Goal: Contribute content: Contribute content

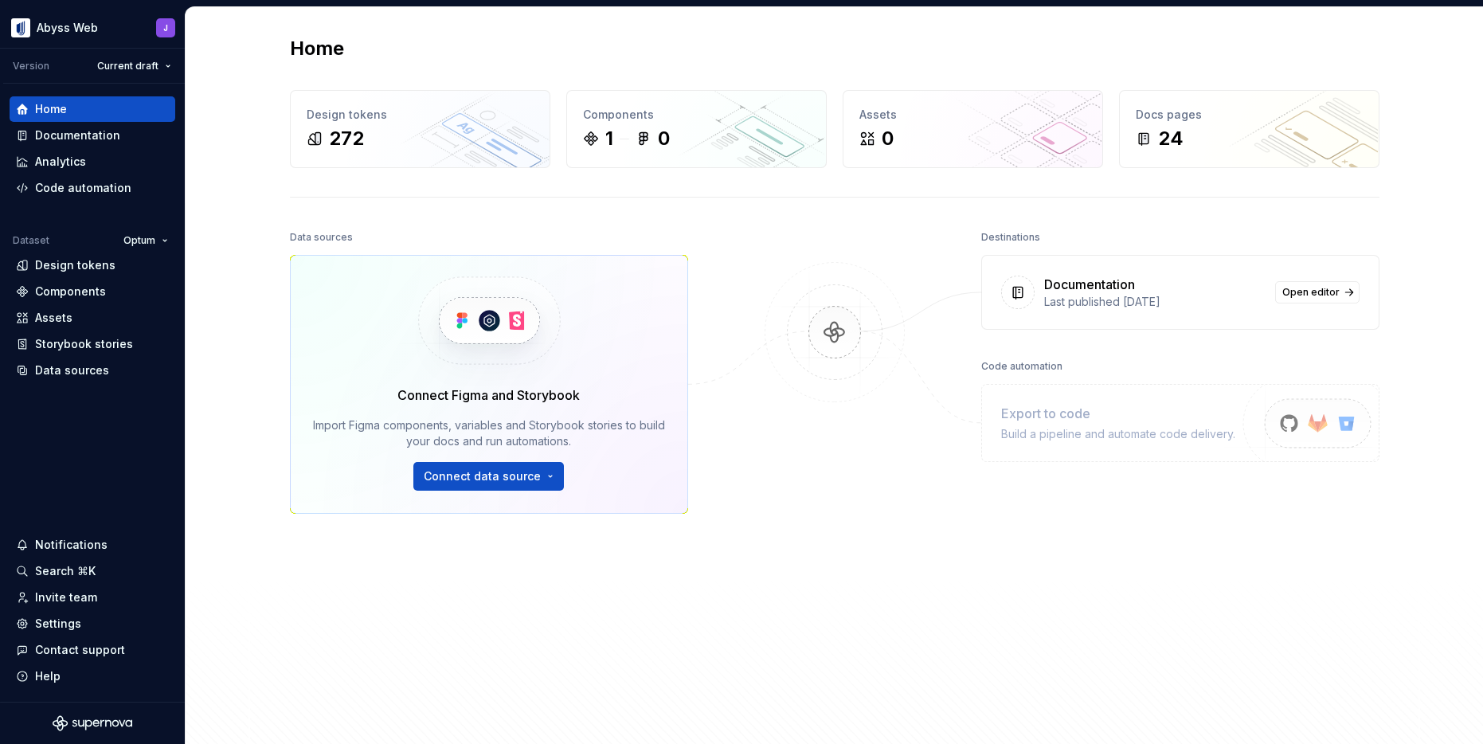
click at [820, 467] on div at bounding box center [834, 449] width 159 height 446
click at [829, 277] on img at bounding box center [834, 348] width 154 height 173
click at [401, 194] on div "Home Design tokens 272 Components 1 0 Assets 0 Docs pages 24 Data sources Conne…" at bounding box center [834, 385] width 1147 height 757
click at [336, 202] on div "Home Design tokens 272 Components 1 0 Assets 0 Docs pages 24 Data sources Conne…" at bounding box center [834, 385] width 1147 height 757
click at [88, 26] on html "Abyss Web J Version Current draft Home Documentation Analytics Code automation …" at bounding box center [741, 372] width 1483 height 744
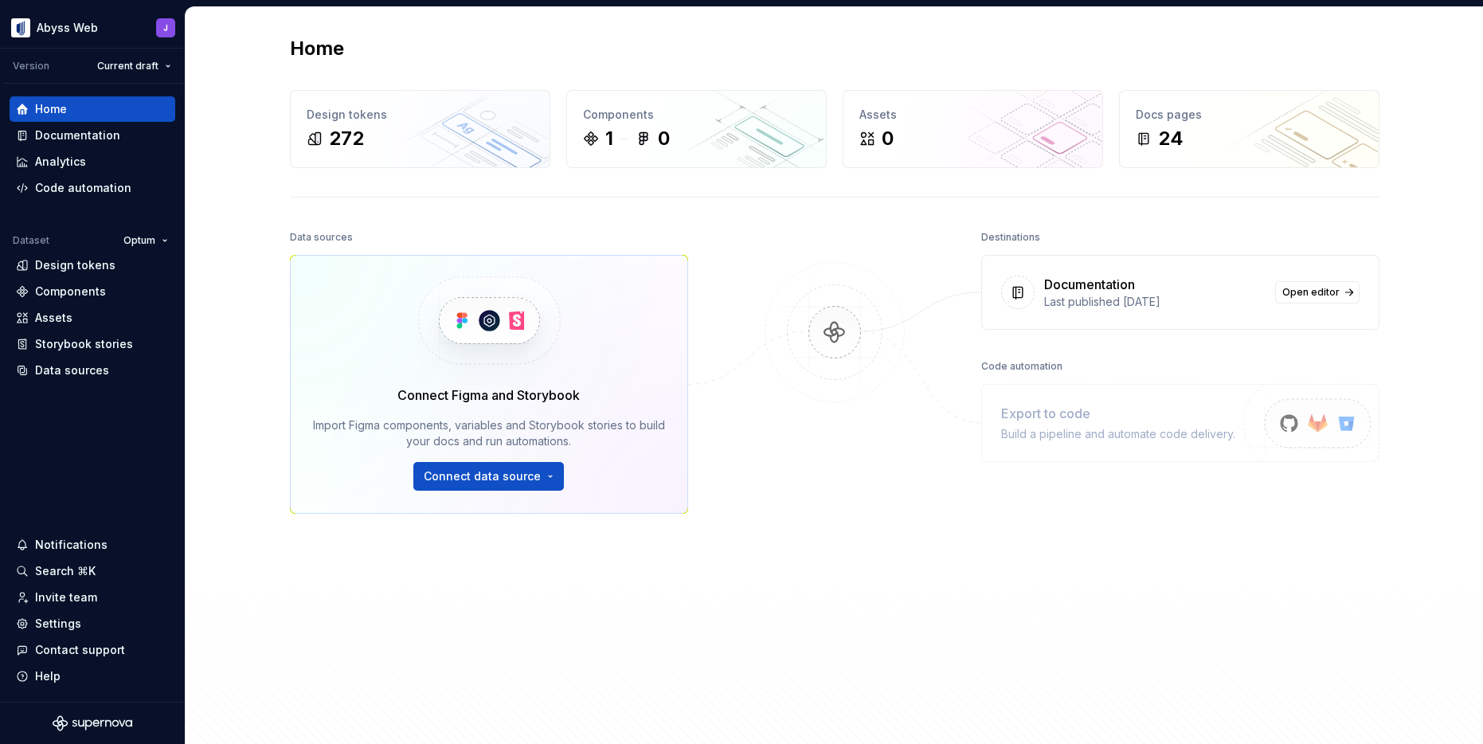
click at [693, 248] on html "Abyss Web J Version Current draft Home Documentation Analytics Code automation …" at bounding box center [741, 372] width 1483 height 744
click at [160, 236] on html "Abyss Web J Version Current draft Home Documentation Analytics Code automation …" at bounding box center [741, 372] width 1483 height 744
click at [266, 205] on html "Abyss Web J Version Current draft Home Documentation Analytics Code automation …" at bounding box center [741, 372] width 1483 height 744
click at [833, 272] on img at bounding box center [834, 348] width 154 height 173
click at [781, 214] on div "Home Design tokens 272 Components 1 0 Assets 0 Docs pages 24 Data sources Conne…" at bounding box center [834, 385] width 1147 height 757
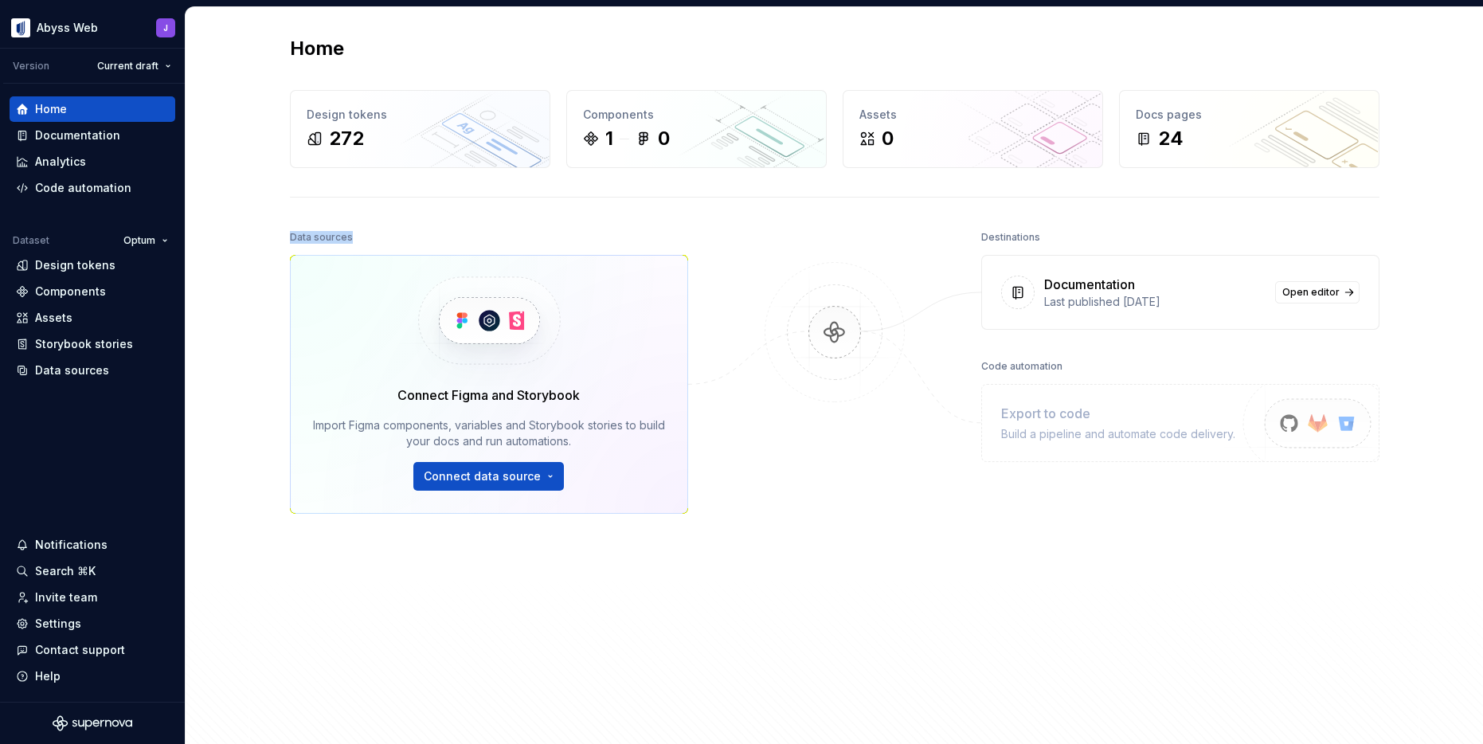
drag, startPoint x: 352, startPoint y: 243, endPoint x: 285, endPoint y: 228, distance: 68.6
click at [286, 228] on div "Home Design tokens 272 Components 1 0 Assets 0 Docs pages 24 Data sources Conne…" at bounding box center [834, 385] width 1147 height 757
click at [285, 228] on div "Home Design tokens 272 Components 1 0 Assets 0 Docs pages 24 Data sources Conne…" at bounding box center [834, 385] width 1147 height 757
click at [621, 150] on div "1 0" at bounding box center [696, 138] width 227 height 25
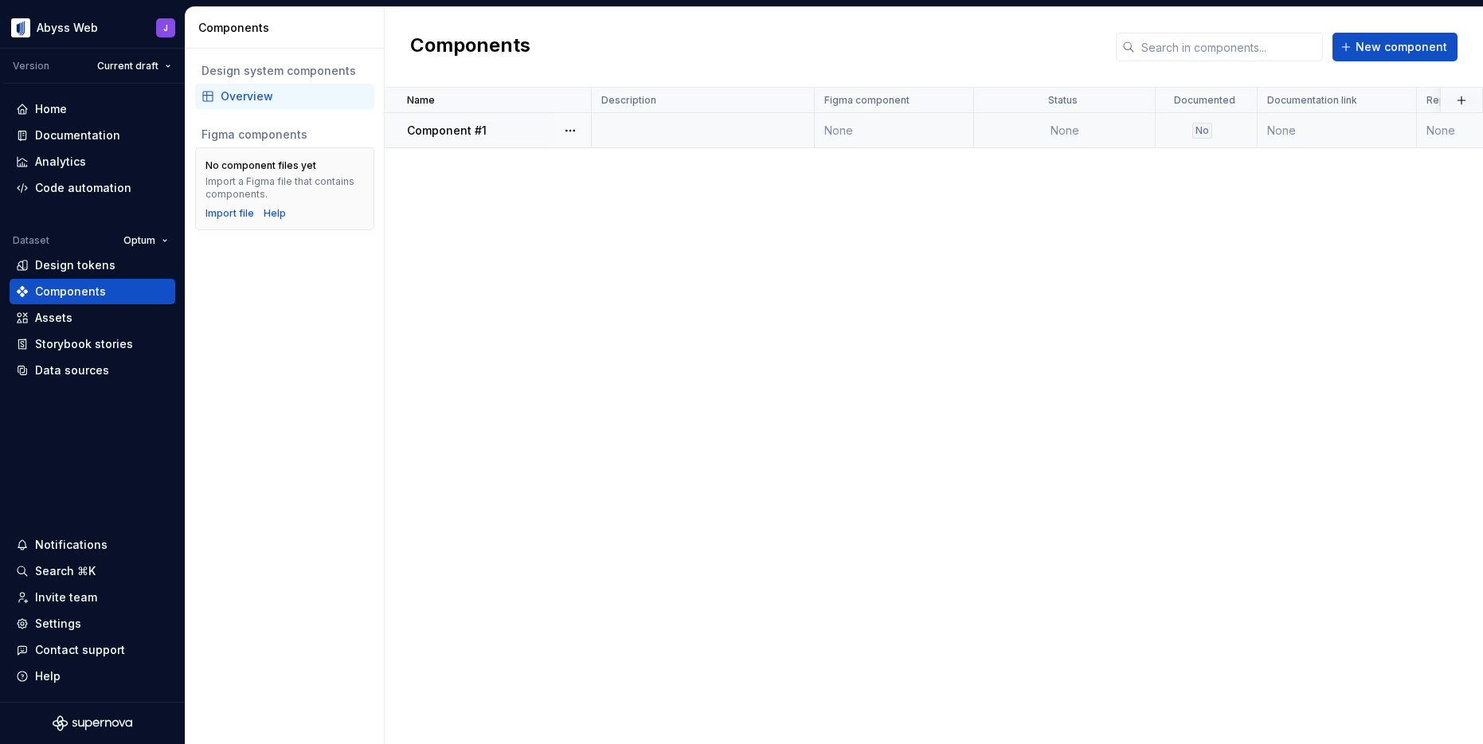
click at [584, 127] on div at bounding box center [569, 130] width 41 height 34
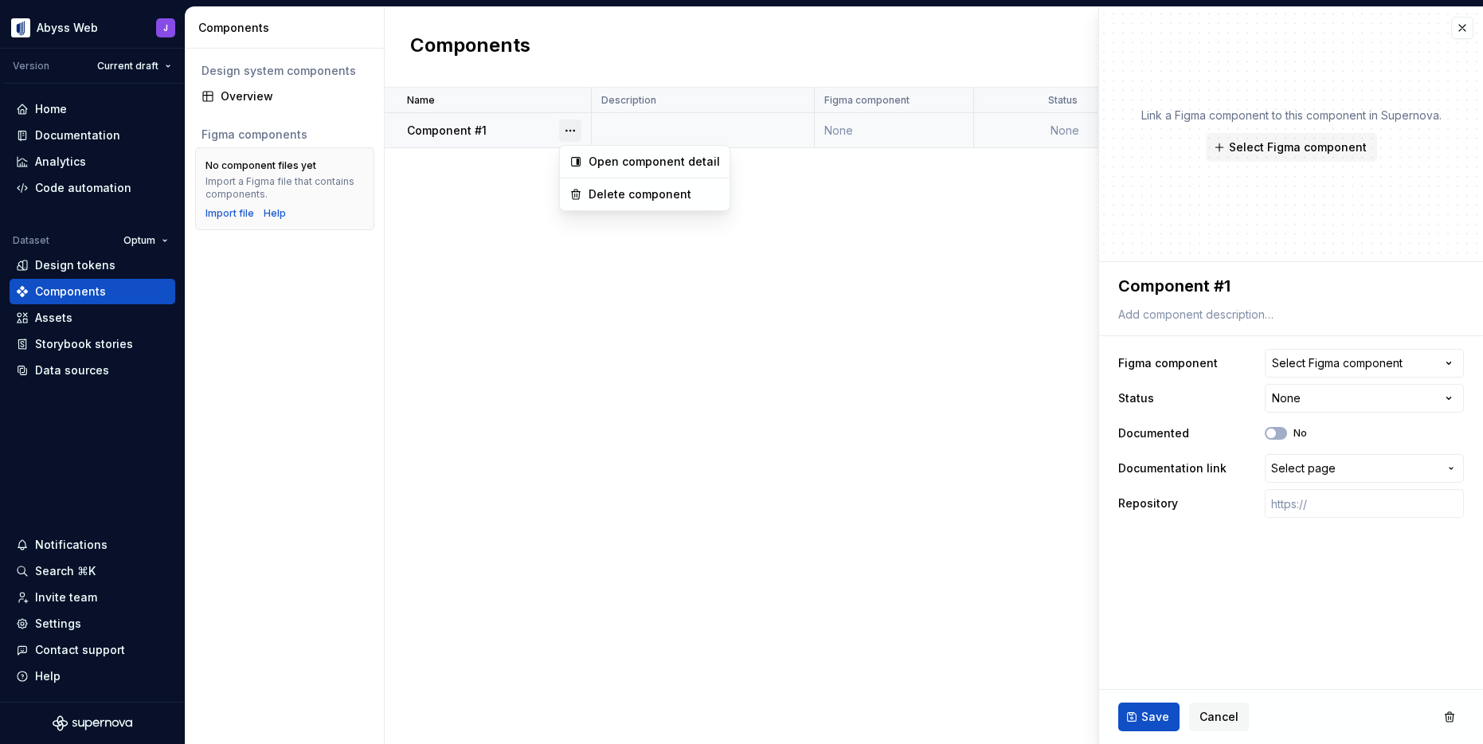
click at [576, 128] on button "button" at bounding box center [570, 130] width 22 height 22
click at [607, 194] on div "Delete component" at bounding box center [653, 194] width 131 height 16
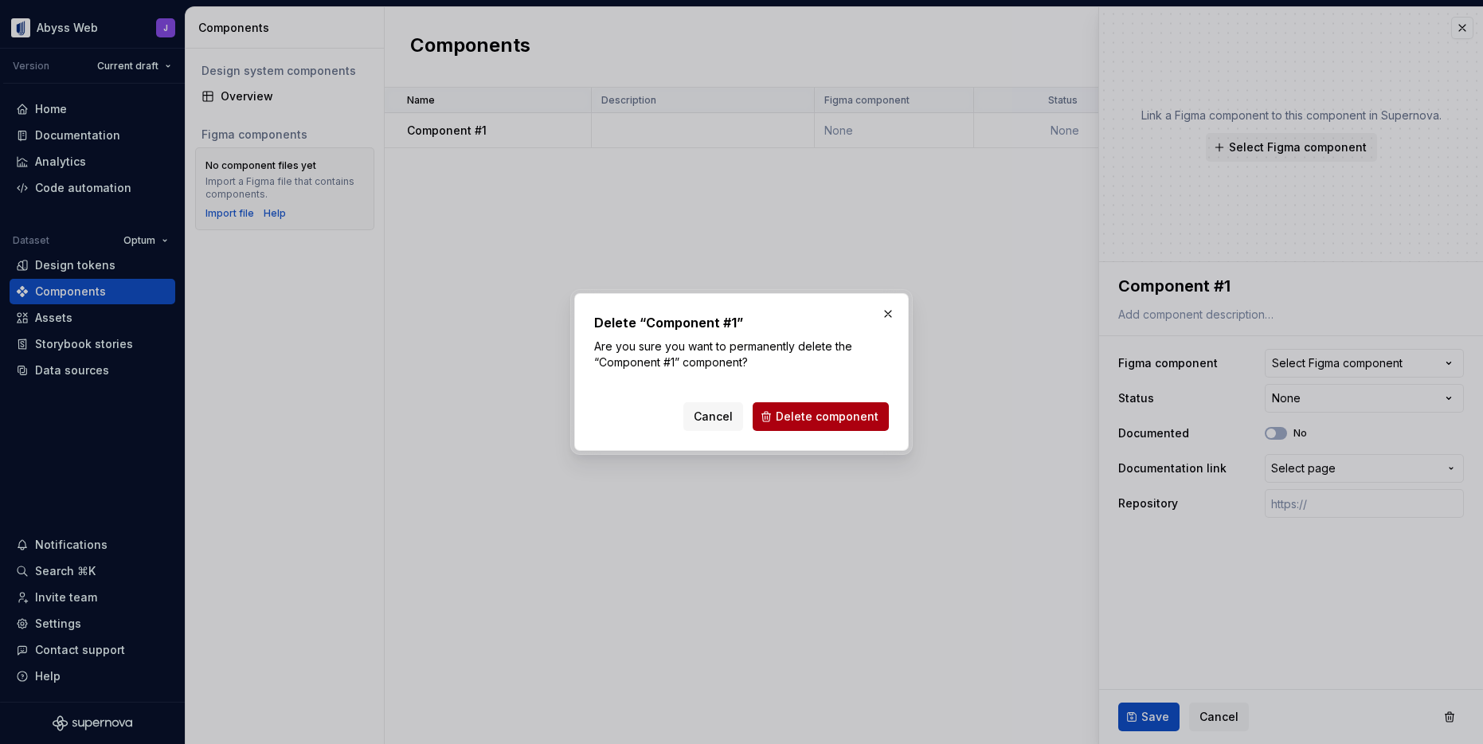
click at [828, 408] on button "Delete component" at bounding box center [821, 416] width 136 height 29
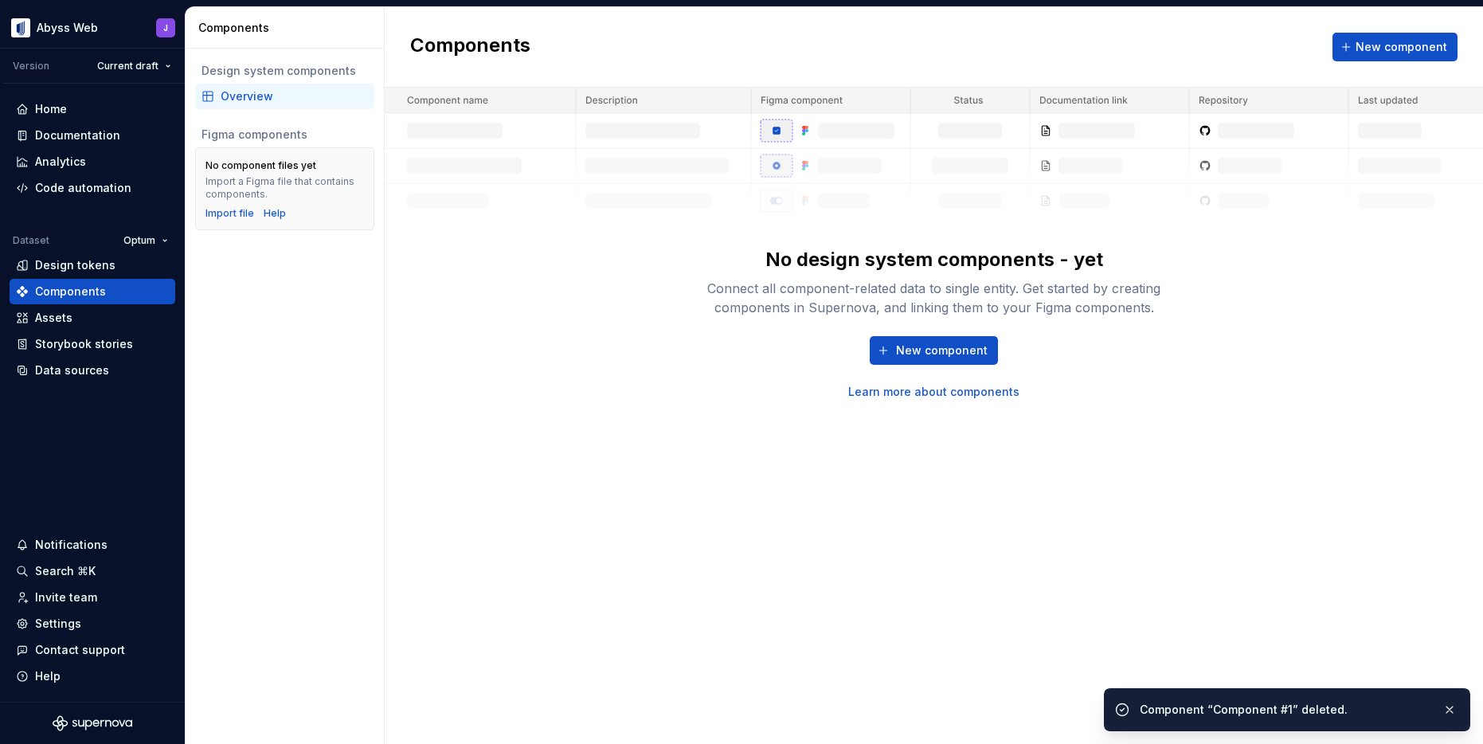
click at [694, 373] on div "New component Learn more about components" at bounding box center [934, 368] width 510 height 64
click at [847, 525] on div "Components New component No design system components - yet Connect all componen…" at bounding box center [934, 375] width 1098 height 737
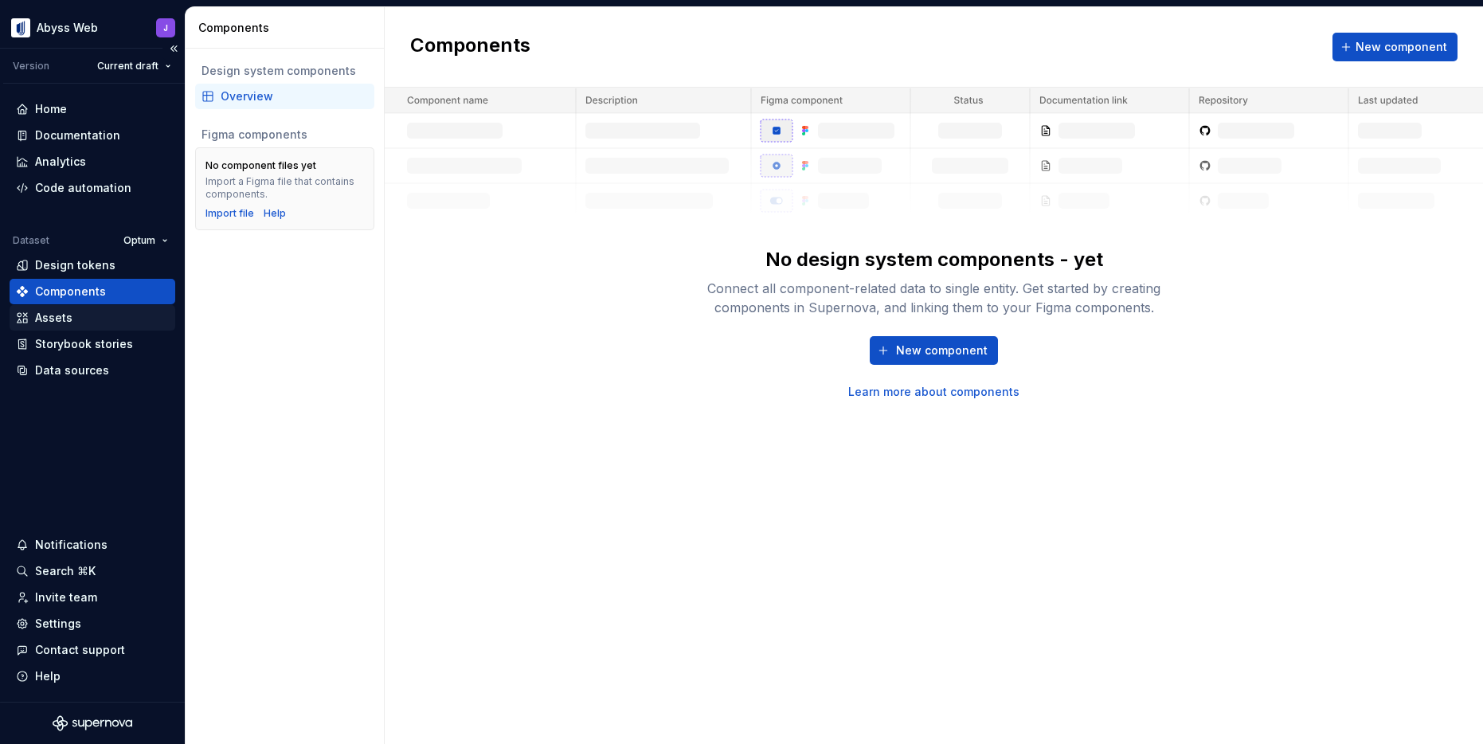
click at [38, 320] on div "Assets" at bounding box center [53, 318] width 37 height 16
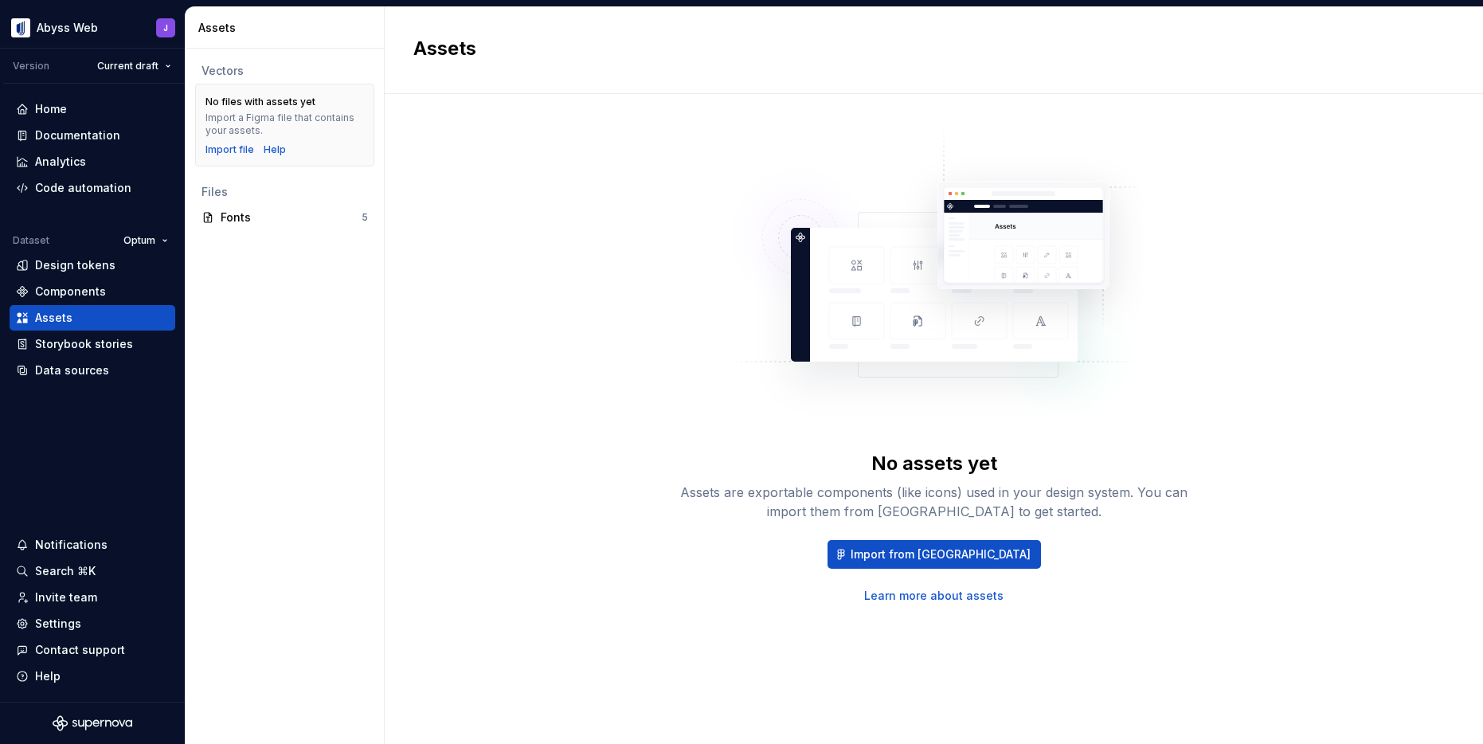
click at [655, 276] on div "No assets yet Assets are exportable components (like icons) used in your design…" at bounding box center [933, 363] width 1041 height 481
click at [303, 315] on div "Vectors No files with assets yet Import a Figma file that contains your assets.…" at bounding box center [285, 396] width 198 height 695
click at [232, 211] on div "Fonts" at bounding box center [291, 217] width 141 height 16
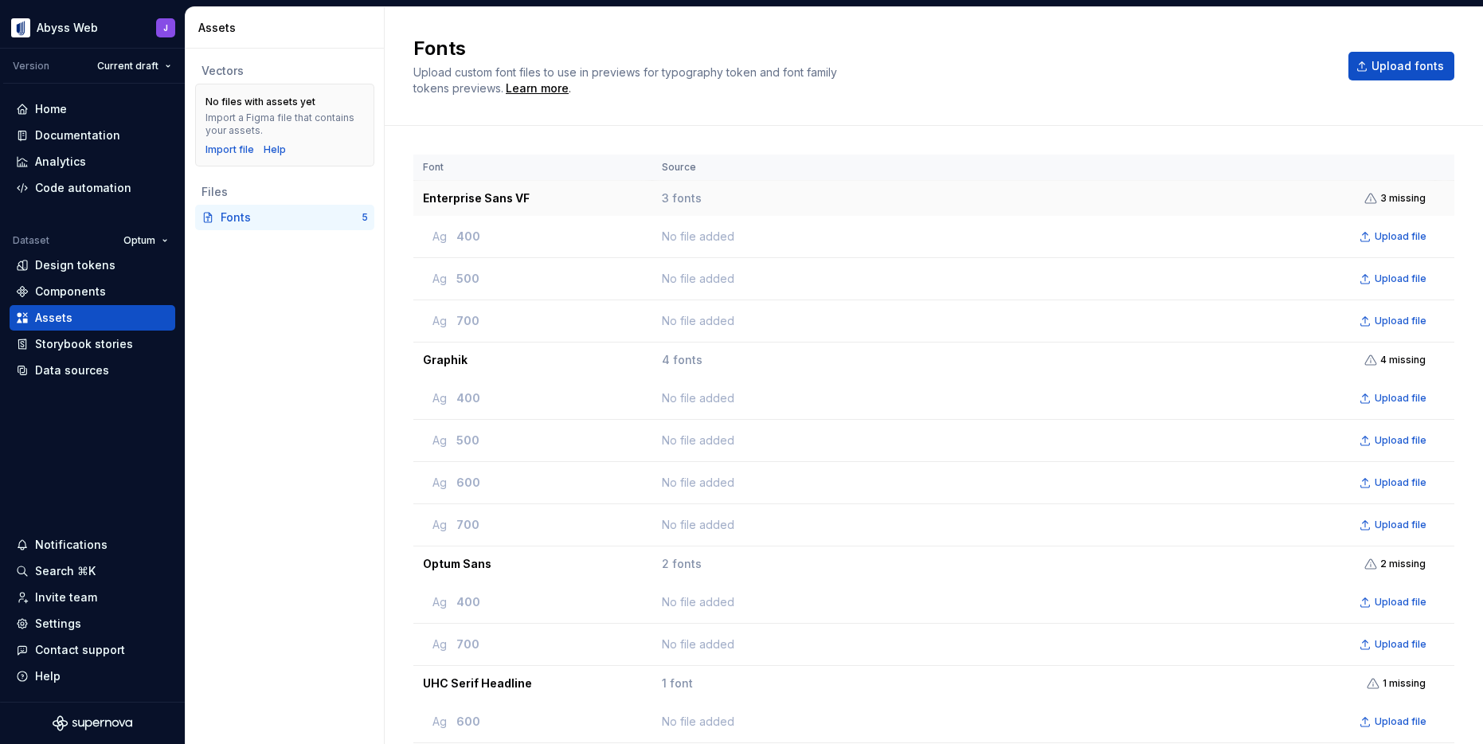
click at [1374, 199] on icon at bounding box center [1370, 198] width 13 height 13
click at [295, 268] on div "Vectors No files with assets yet Import a Figma file that contains your assets.…" at bounding box center [285, 396] width 198 height 695
click at [156, 234] on html "Abyss Web J Version Current draft Home Documentation Analytics Code automation …" at bounding box center [741, 372] width 1483 height 744
click at [315, 286] on html "Abyss Web J Version Current draft Home Documentation Analytics Code automation …" at bounding box center [741, 372] width 1483 height 744
click at [61, 284] on div "Components" at bounding box center [70, 291] width 71 height 16
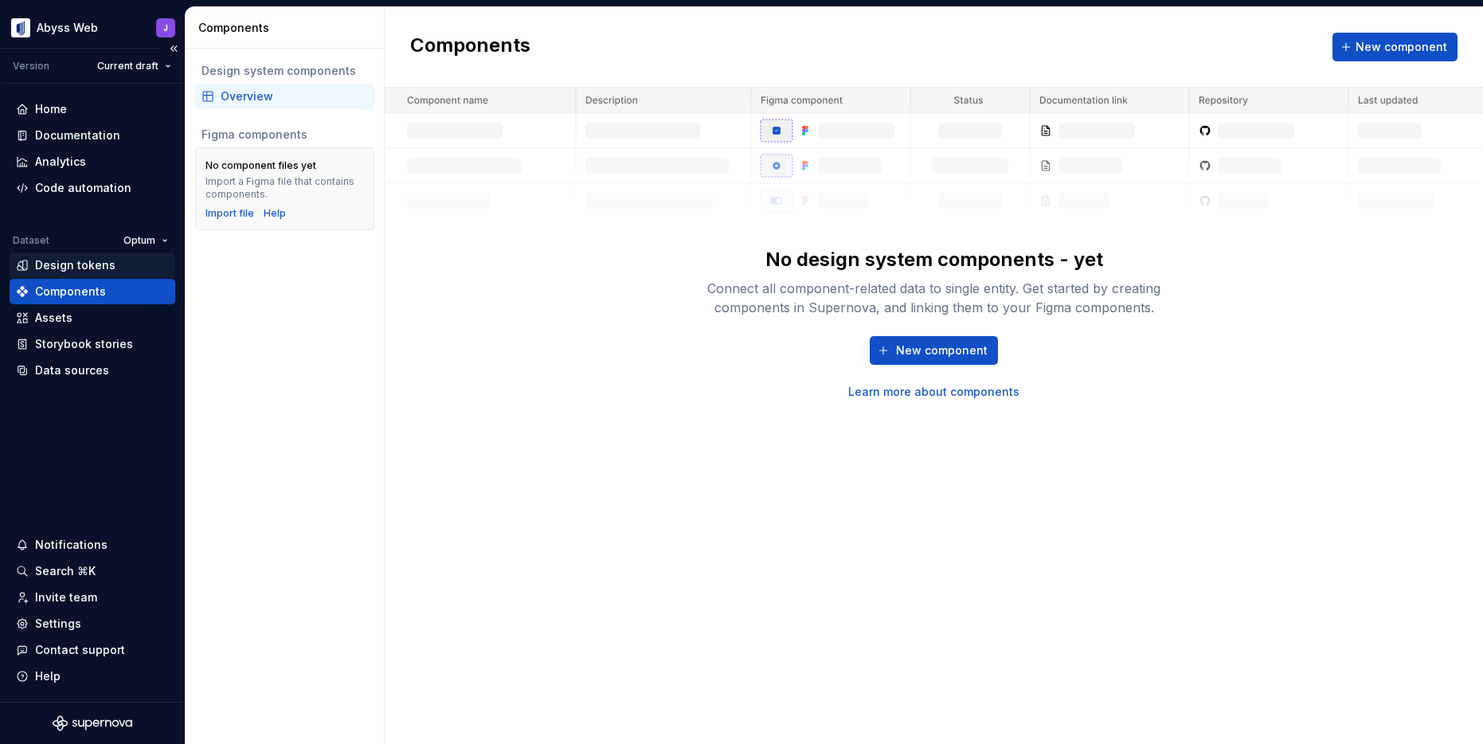
click at [60, 262] on div "Design tokens" at bounding box center [75, 265] width 80 height 16
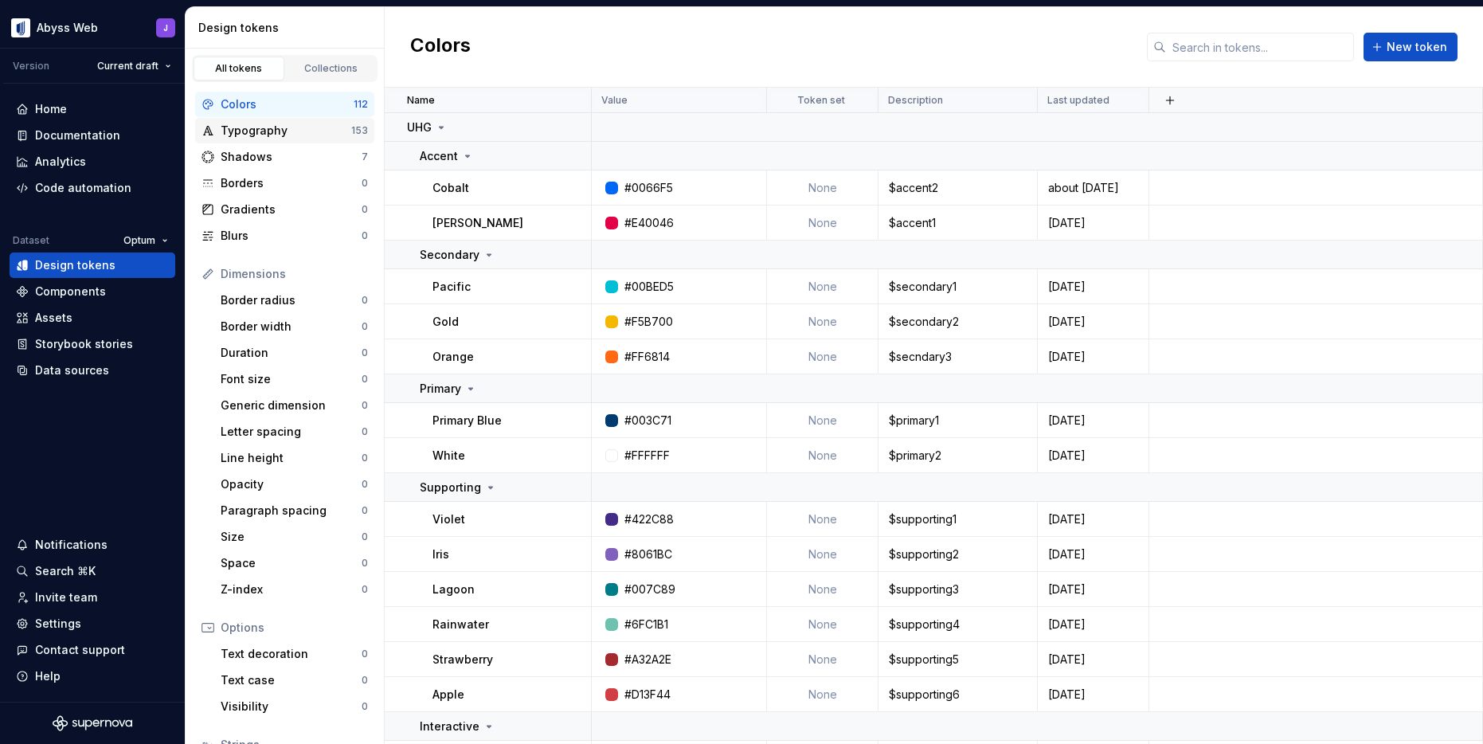
click at [268, 130] on div "Typography" at bounding box center [286, 131] width 131 height 16
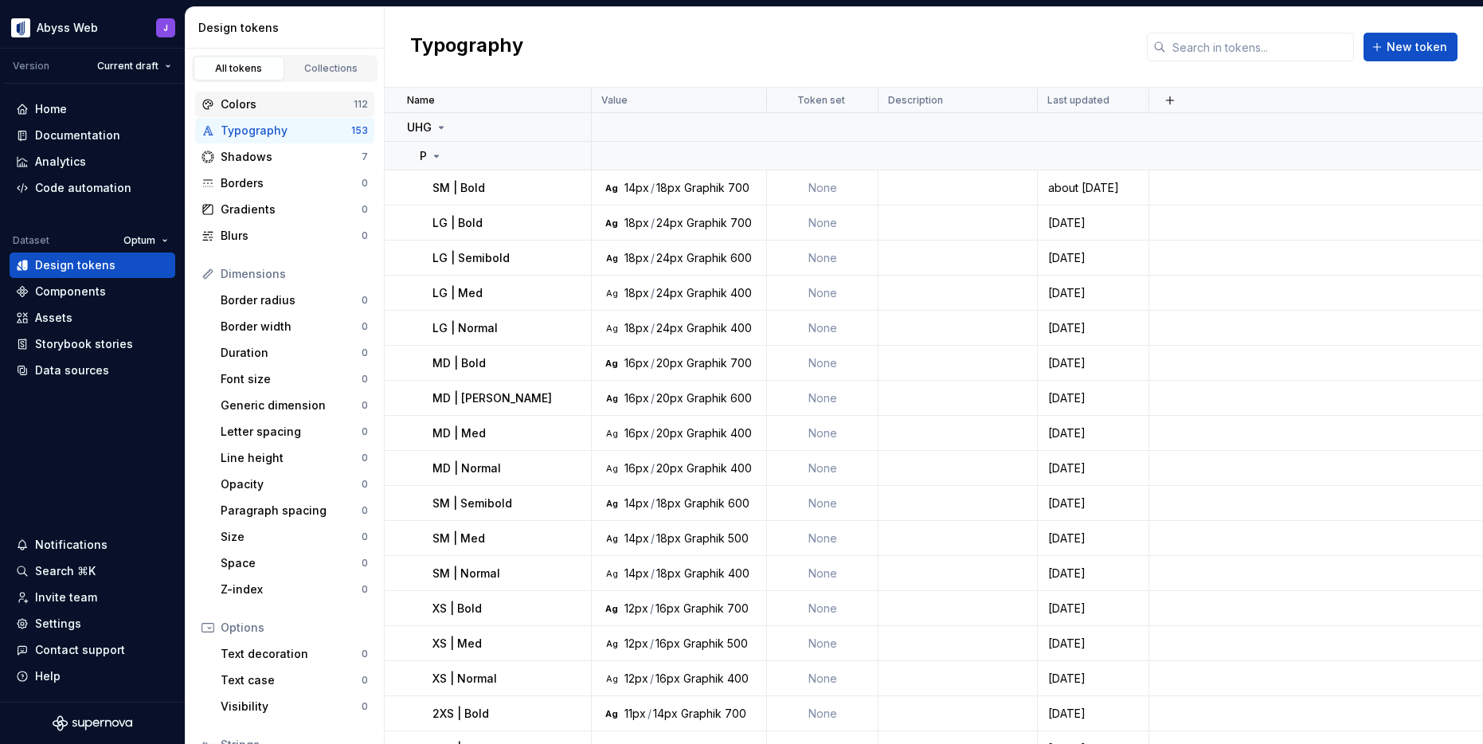
click at [248, 104] on div "Colors" at bounding box center [287, 104] width 133 height 16
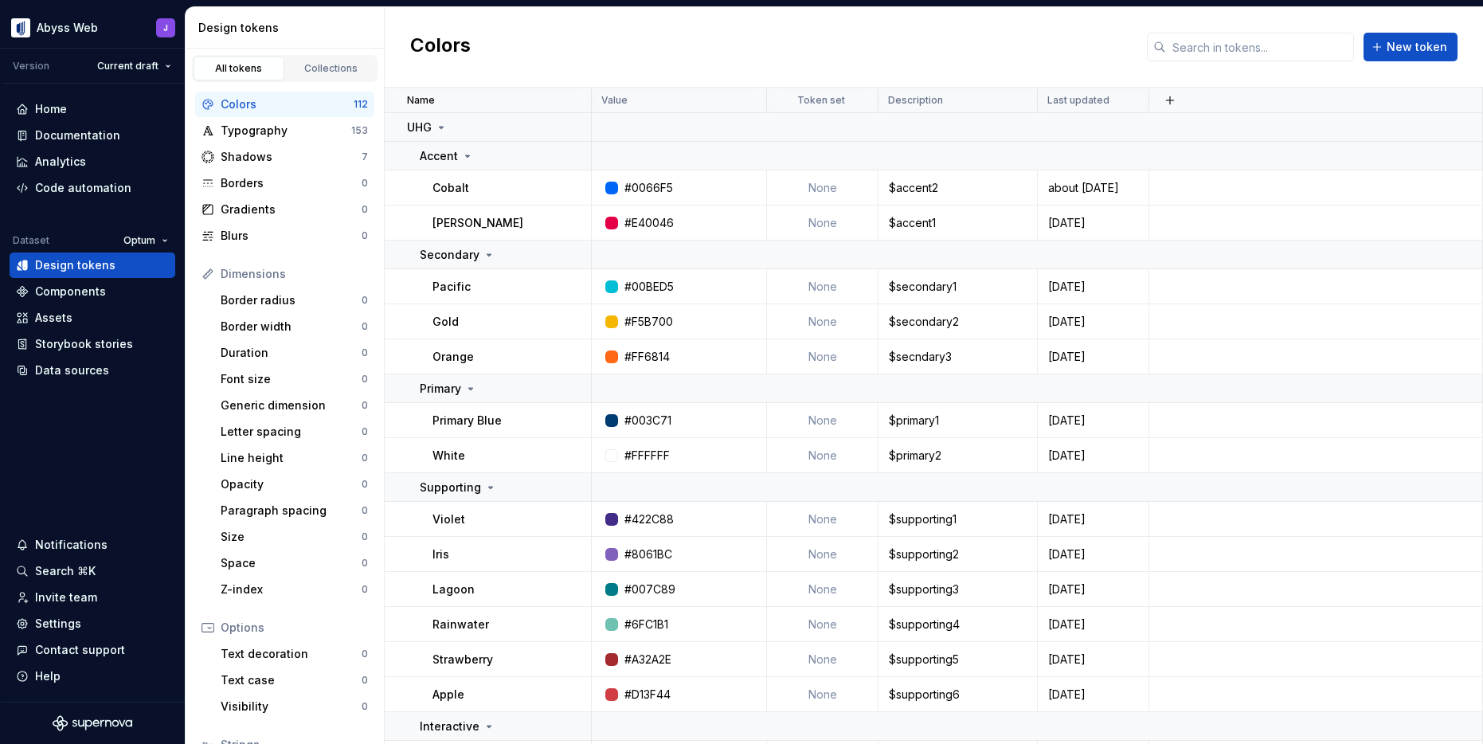
click at [729, 68] on div "Colors New token" at bounding box center [934, 47] width 1098 height 80
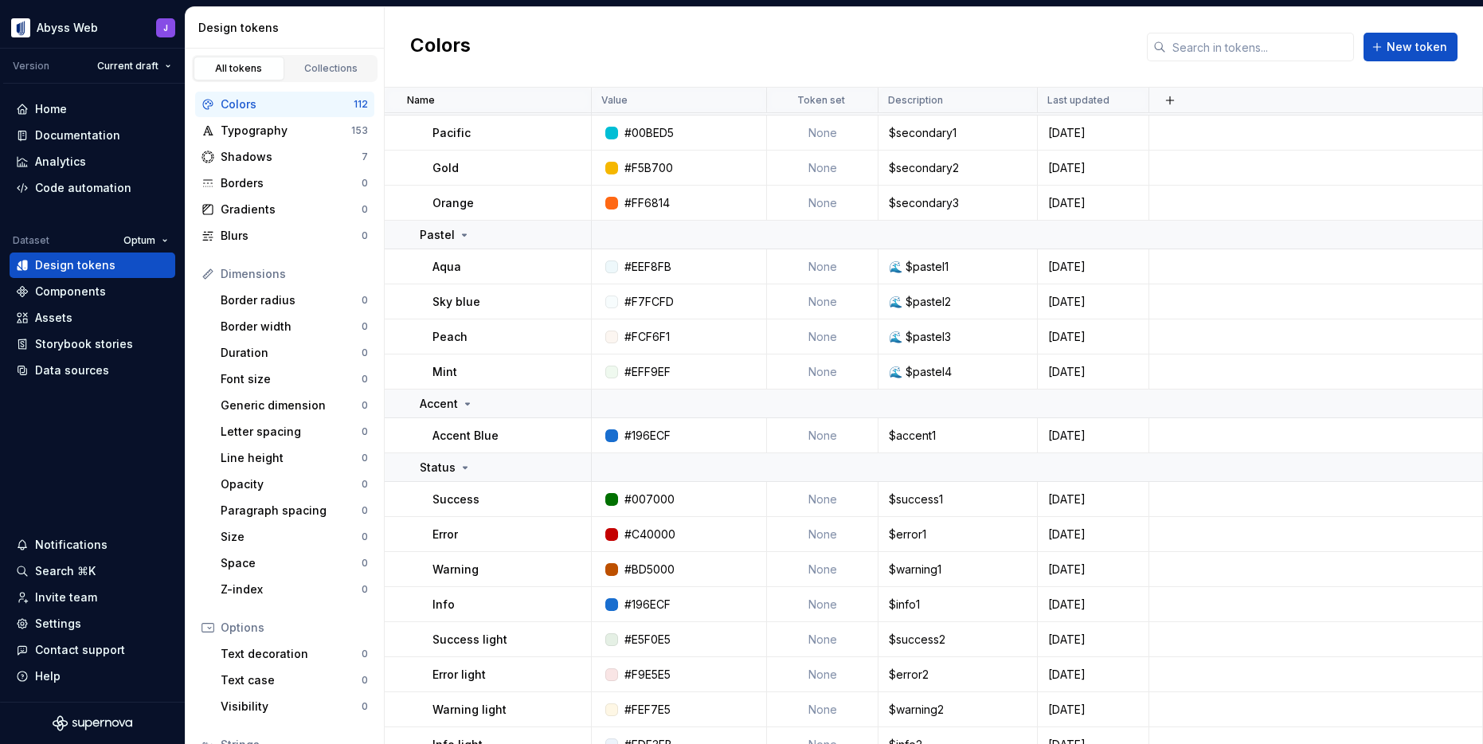
scroll to position [2114, 0]
click at [679, 282] on td "#EEF8FB" at bounding box center [679, 268] width 175 height 35
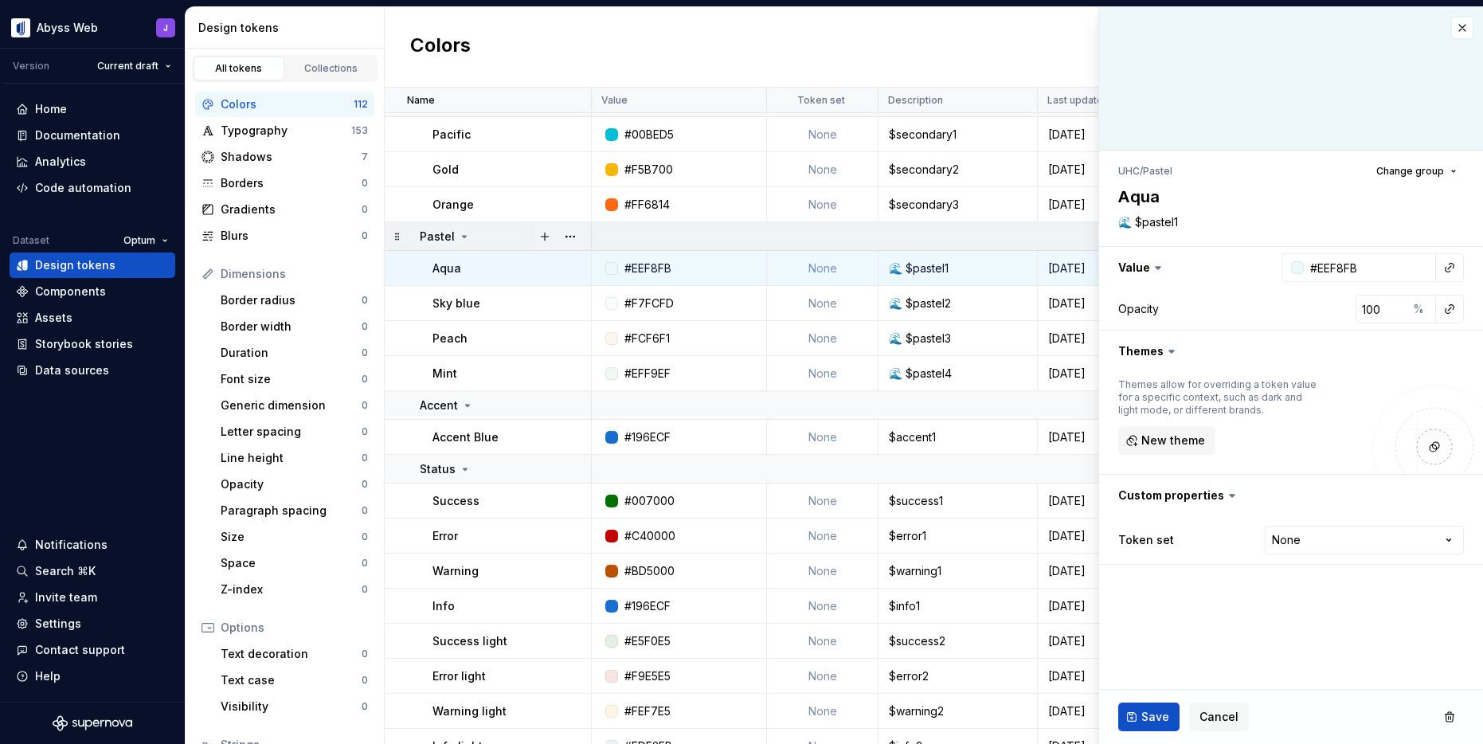
click at [460, 238] on icon at bounding box center [464, 236] width 13 height 13
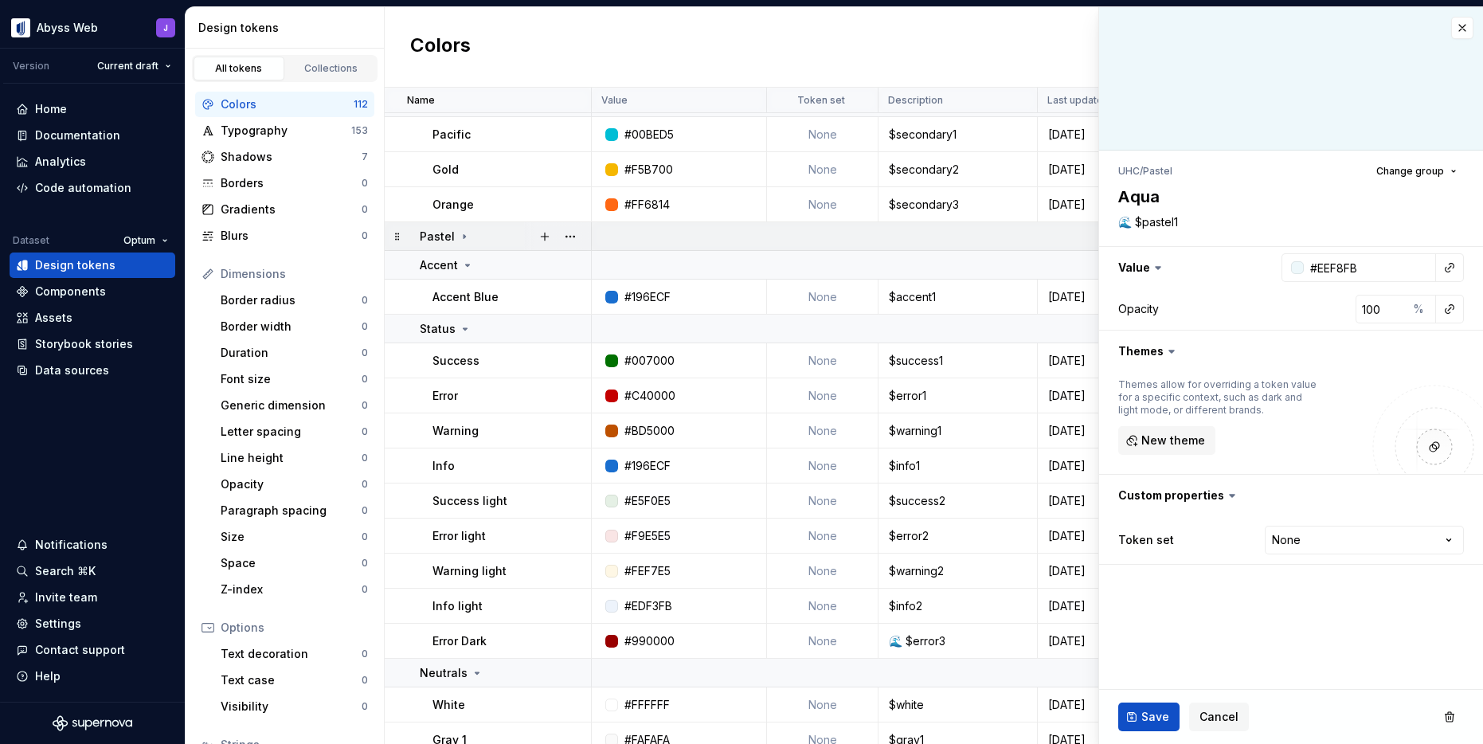
click at [459, 238] on icon at bounding box center [464, 236] width 13 height 13
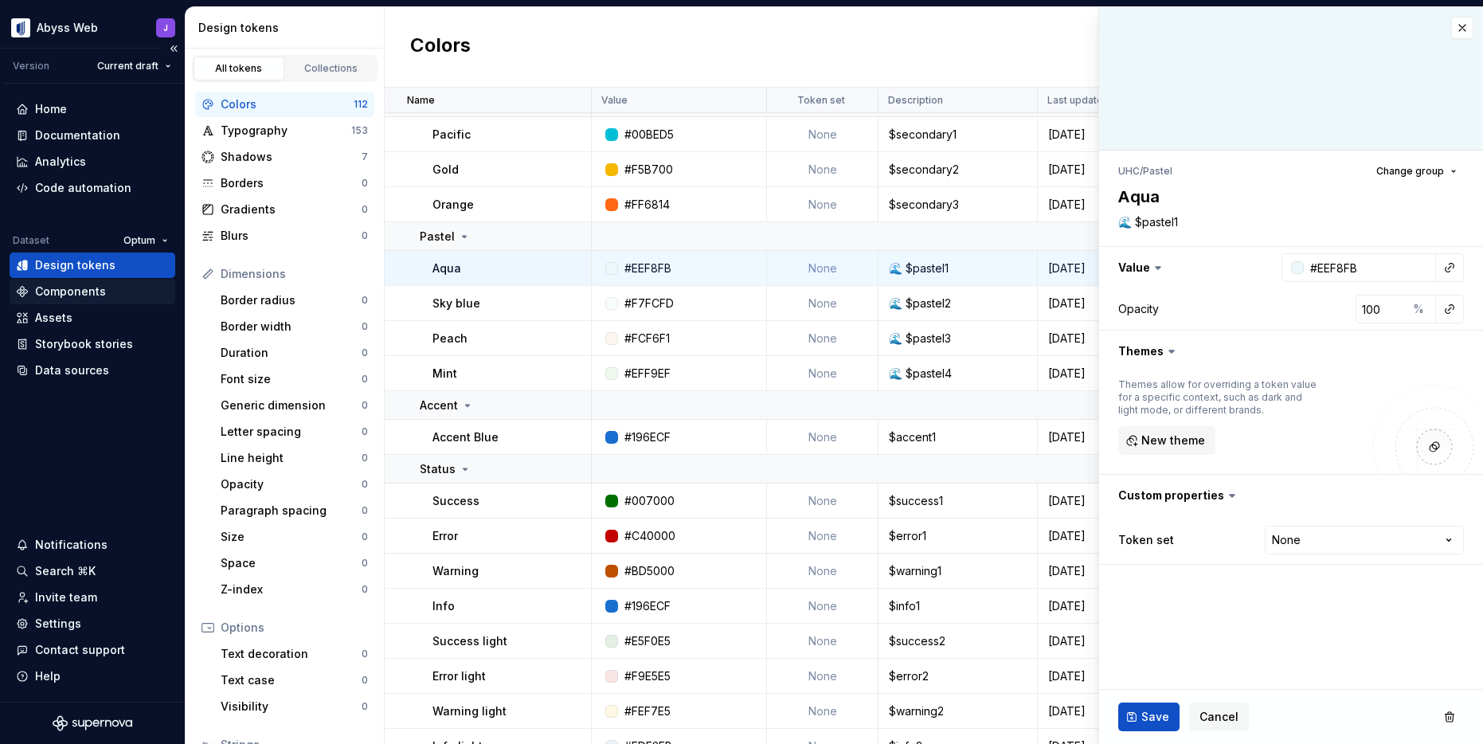
click at [71, 292] on div "Components" at bounding box center [70, 291] width 71 height 16
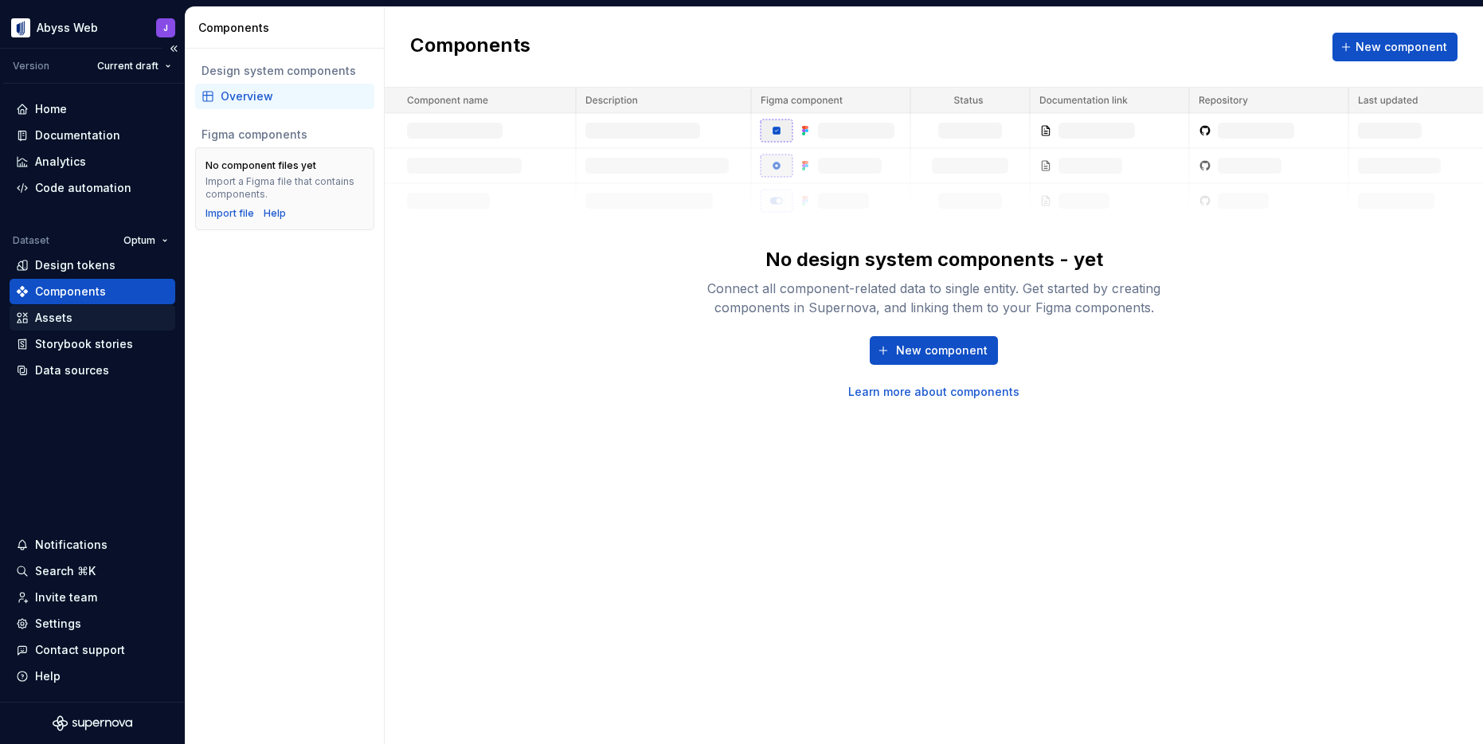
click at [45, 319] on div "Assets" at bounding box center [53, 318] width 37 height 16
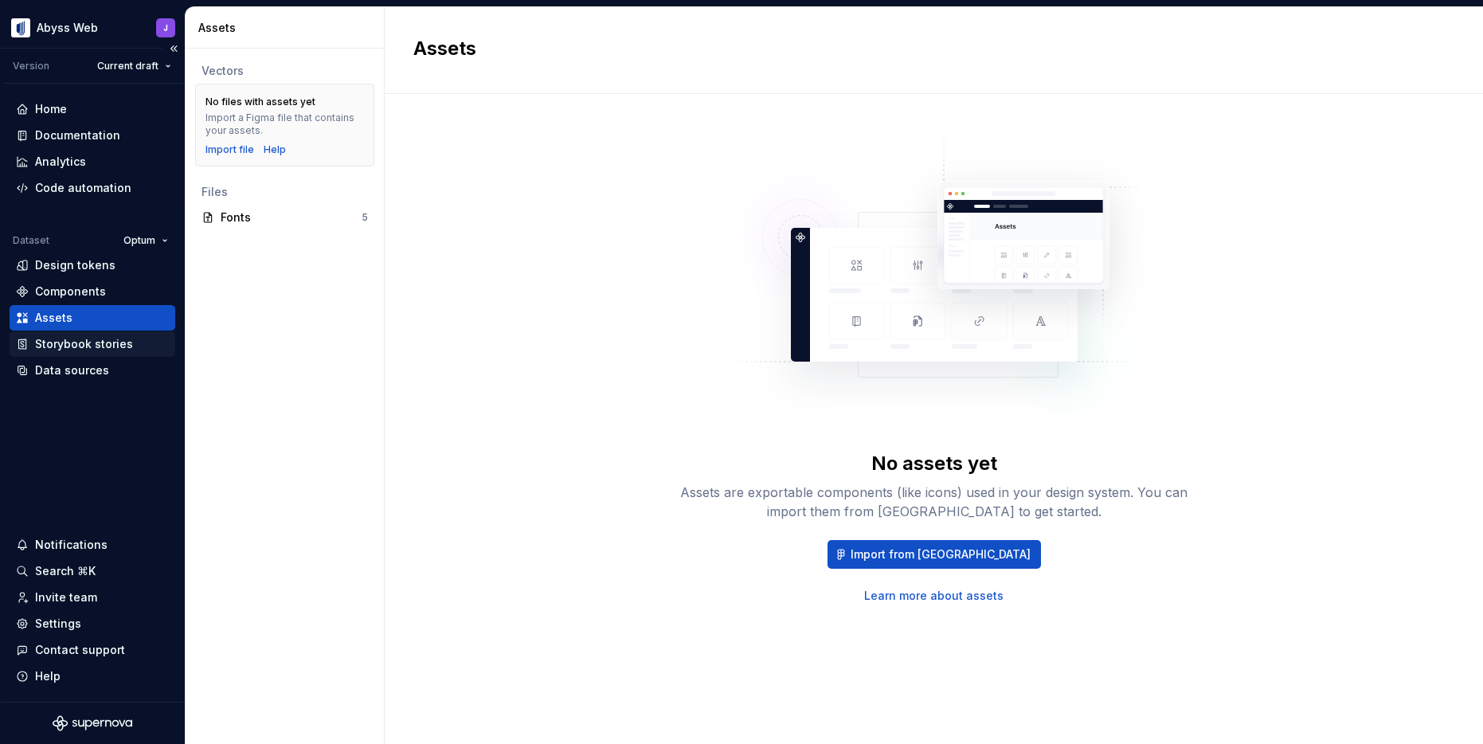
click at [69, 346] on div "Storybook stories" at bounding box center [84, 344] width 98 height 16
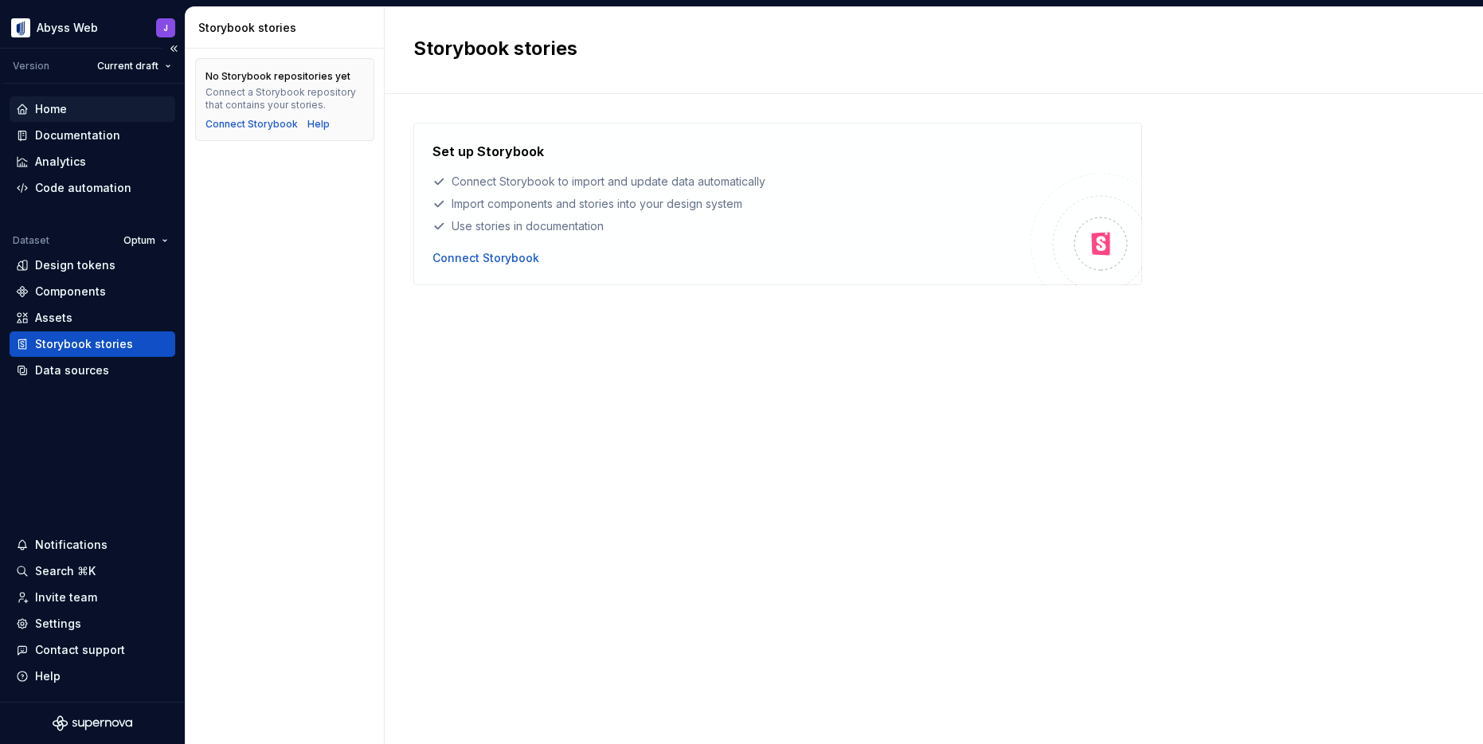
click at [51, 114] on div "Home" at bounding box center [51, 109] width 32 height 16
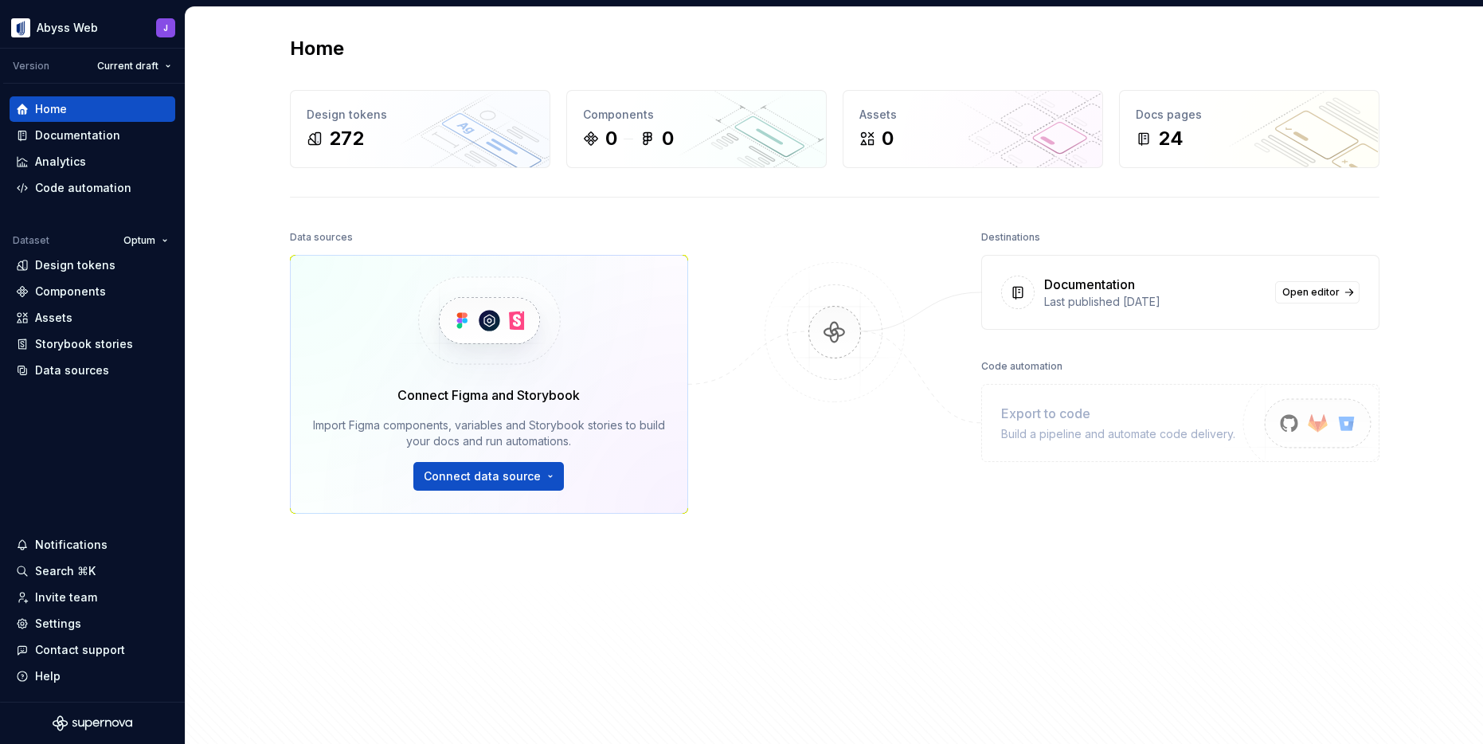
click at [877, 521] on div at bounding box center [834, 449] width 159 height 446
click at [859, 452] on div at bounding box center [834, 449] width 159 height 446
click at [796, 236] on div at bounding box center [834, 449] width 159 height 446
click at [1185, 151] on div "Docs pages 24" at bounding box center [1249, 129] width 259 height 76
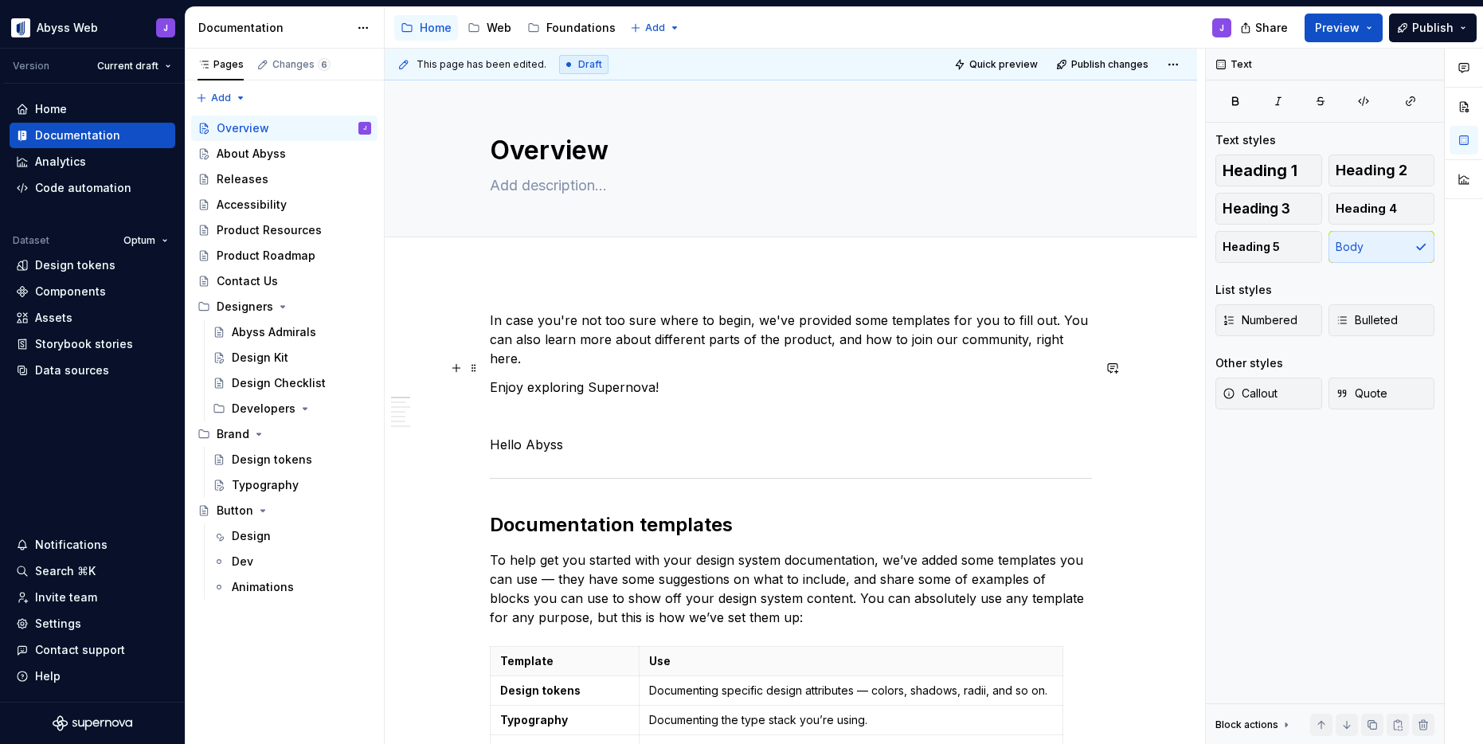
click at [599, 377] on p "Enjoy exploring Supernova!" at bounding box center [791, 386] width 602 height 19
click at [613, 406] on p at bounding box center [791, 415] width 602 height 19
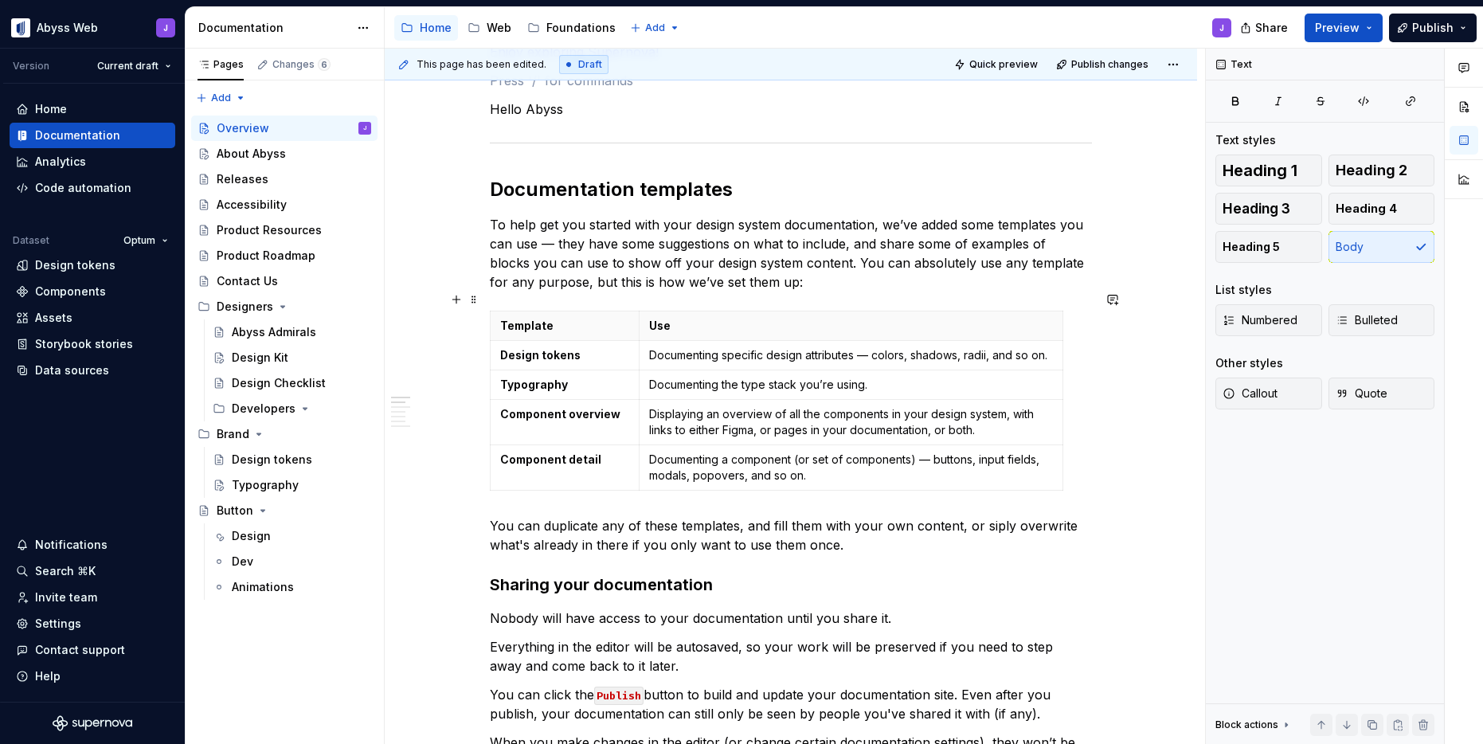
scroll to position [337, 0]
click at [335, 206] on button "Page tree" at bounding box center [337, 205] width 22 height 22
click at [651, 173] on html "Abyss Web J Version Current draft Home Documentation Analytics Code automation …" at bounding box center [741, 372] width 1483 height 744
click at [621, 213] on p "To help get you started with your design system documentation, we’ve added some…" at bounding box center [791, 251] width 602 height 76
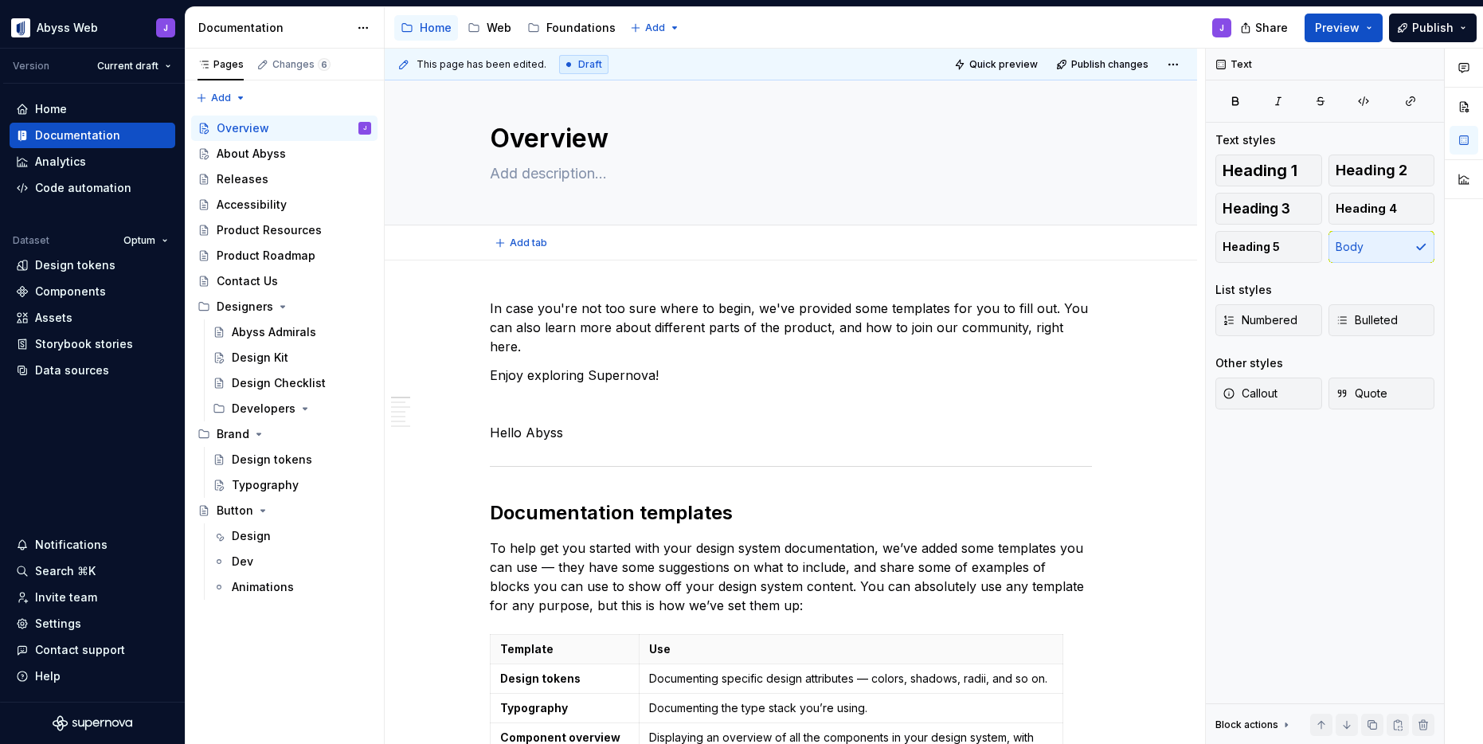
scroll to position [0, 0]
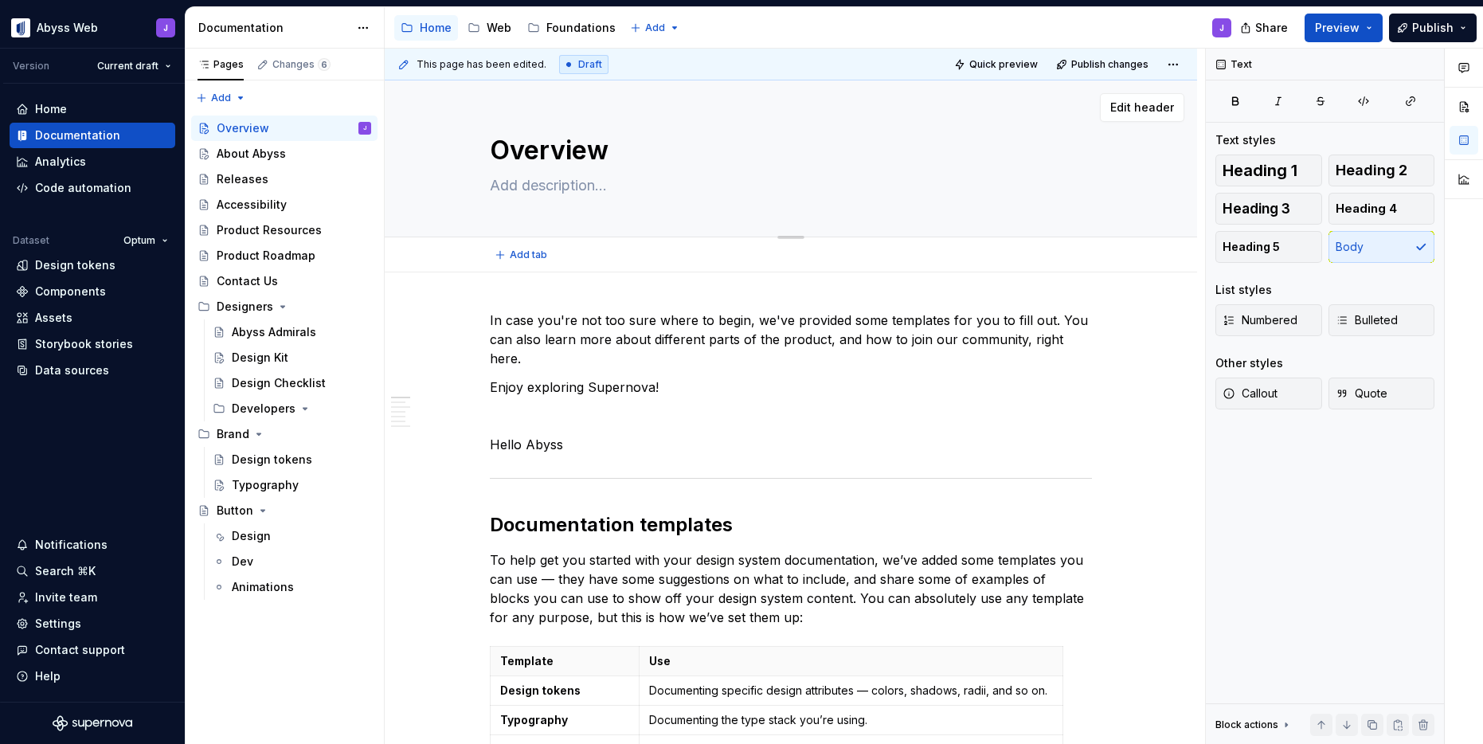
click at [573, 189] on textarea at bounding box center [788, 185] width 602 height 25
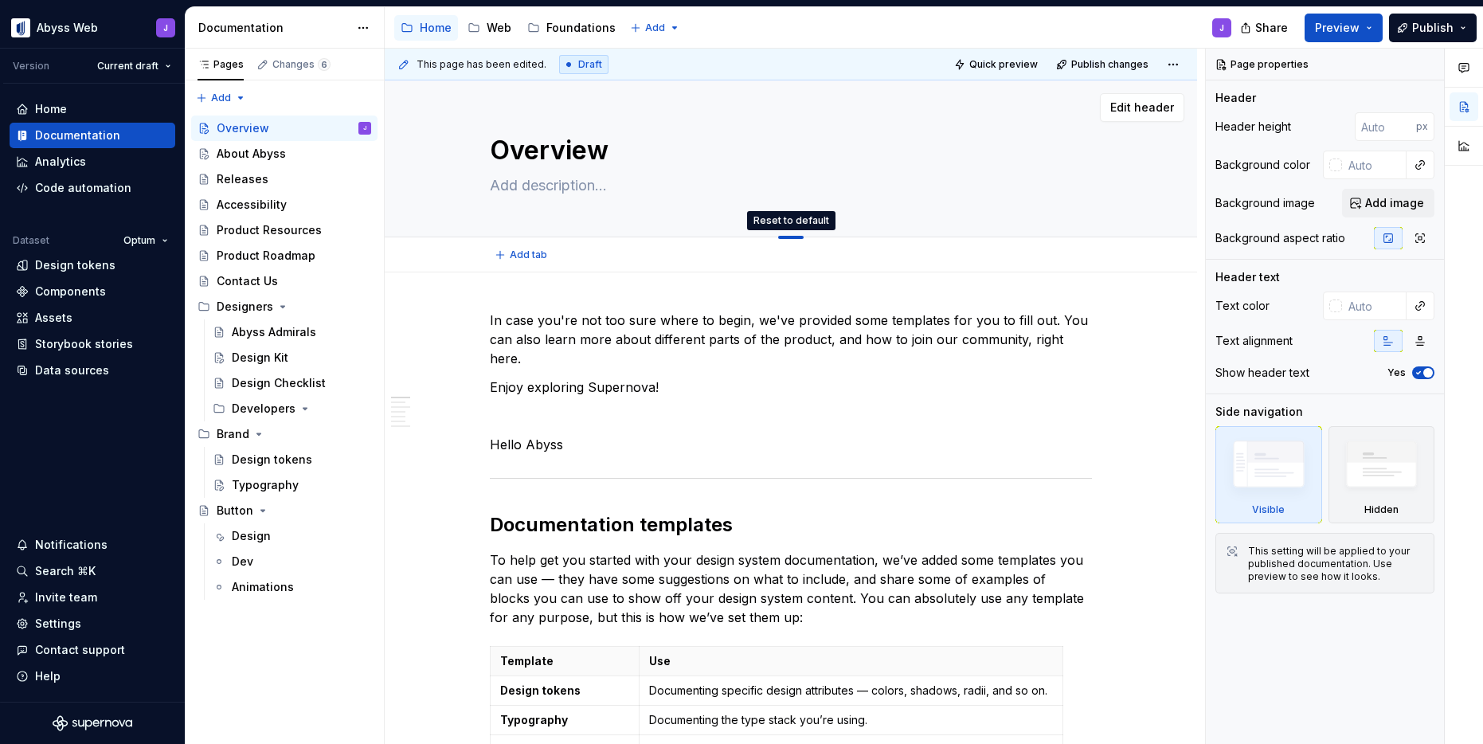
drag, startPoint x: 793, startPoint y: 235, endPoint x: 771, endPoint y: 192, distance: 48.4
click at [587, 377] on p "Enjoy exploring Supernova!" at bounding box center [791, 386] width 602 height 19
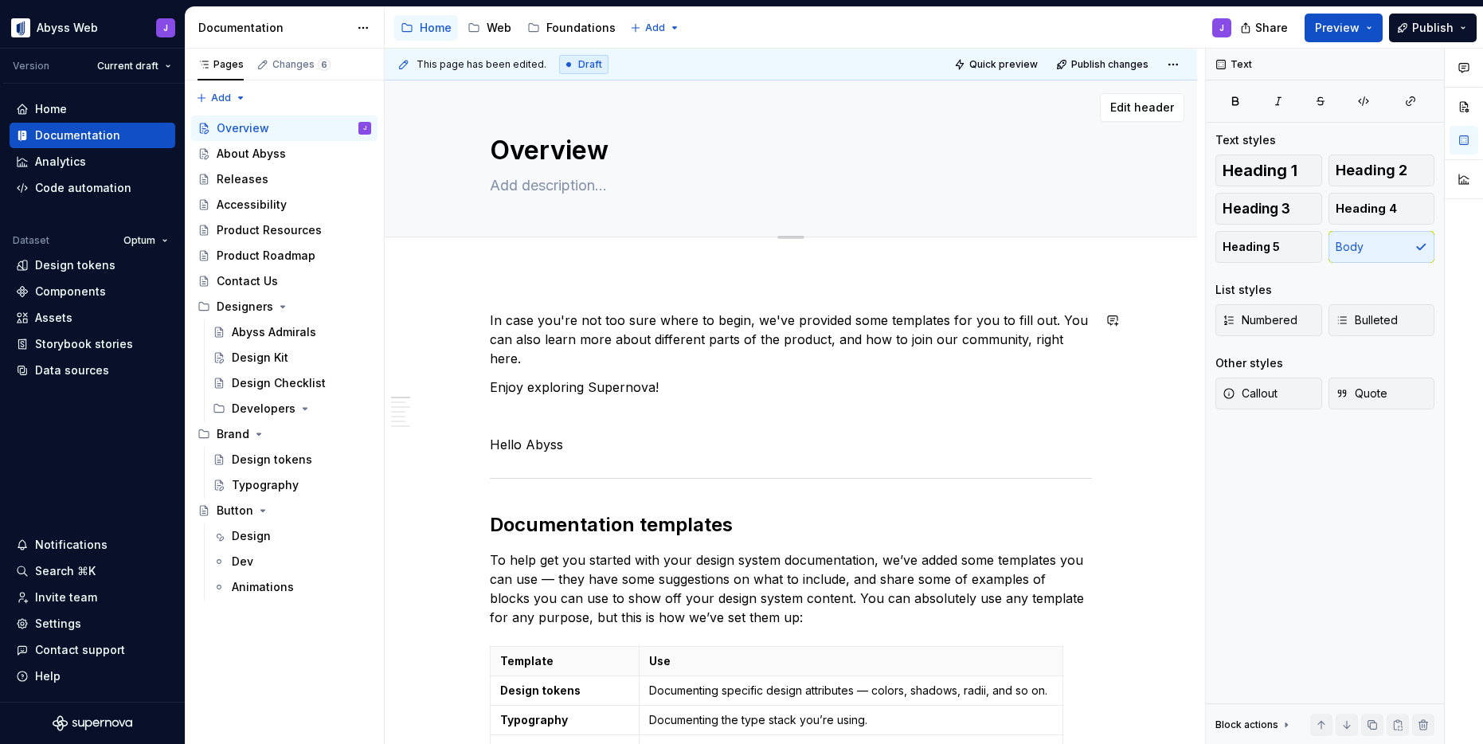
click at [664, 377] on p "Enjoy exploring Supernova!" at bounding box center [791, 386] width 602 height 19
click at [564, 406] on p at bounding box center [791, 415] width 602 height 19
click at [524, 182] on textarea at bounding box center [788, 185] width 602 height 25
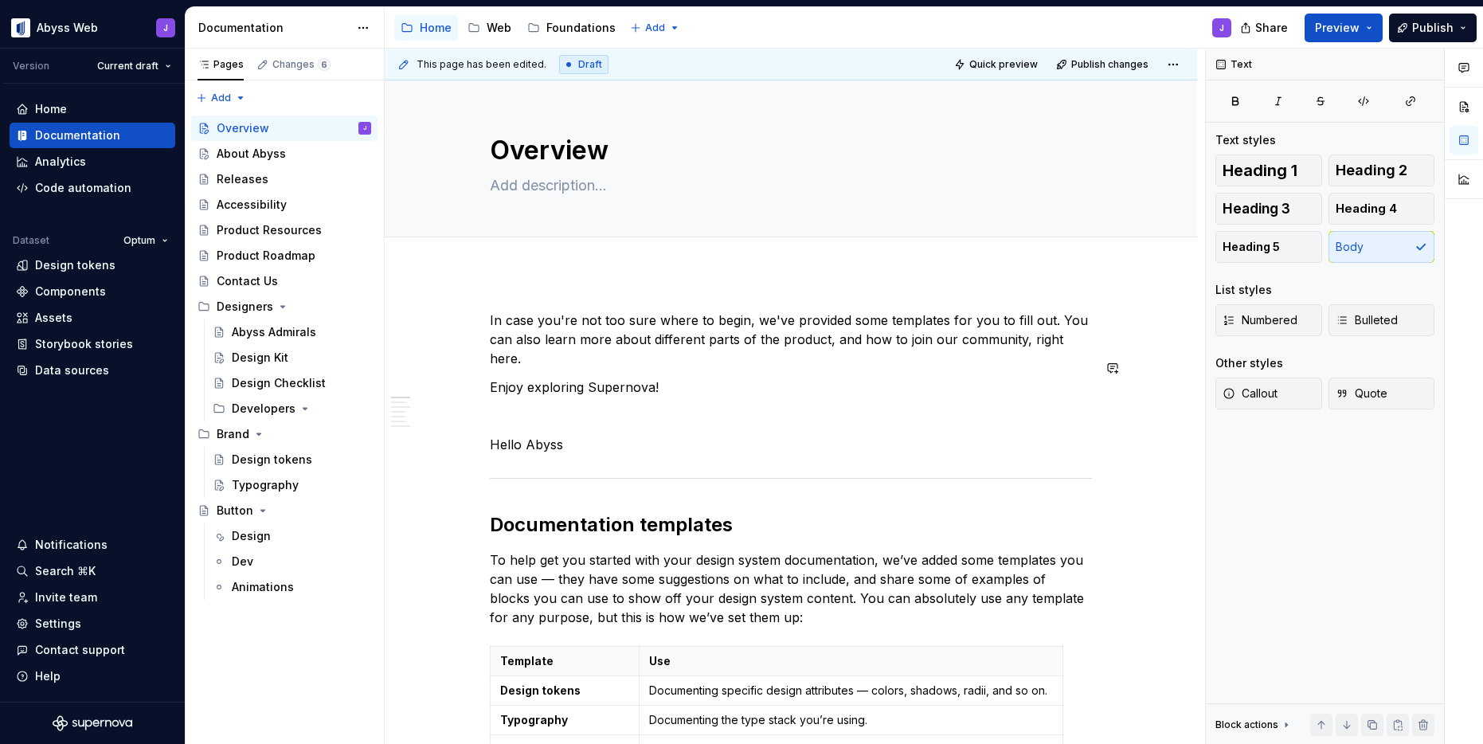
click at [685, 377] on p "Enjoy exploring Supernova!" at bounding box center [791, 386] width 602 height 19
click at [587, 311] on p "In case you're not too sure where to begin, we've provided some templates for y…" at bounding box center [791, 339] width 602 height 57
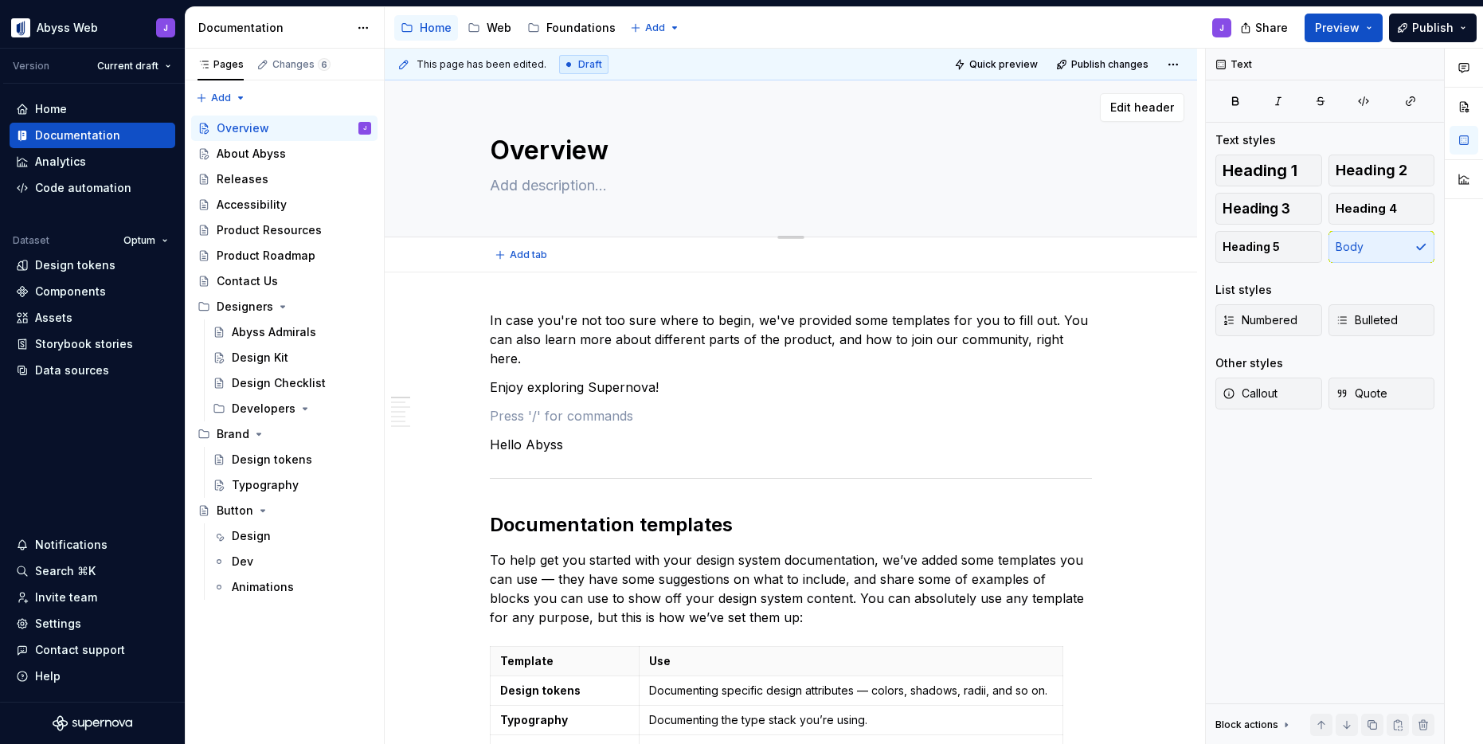
click at [517, 220] on div "Overview" at bounding box center [791, 158] width 602 height 156
click at [981, 334] on p "In case you're not too sure where to begin, we've provided some templates for y…" at bounding box center [791, 339] width 602 height 57
click at [703, 377] on p "Enjoy exploring Supernova!" at bounding box center [791, 386] width 602 height 19
click at [541, 185] on textarea at bounding box center [788, 185] width 602 height 25
type textarea "*"
